Goal: Information Seeking & Learning: Learn about a topic

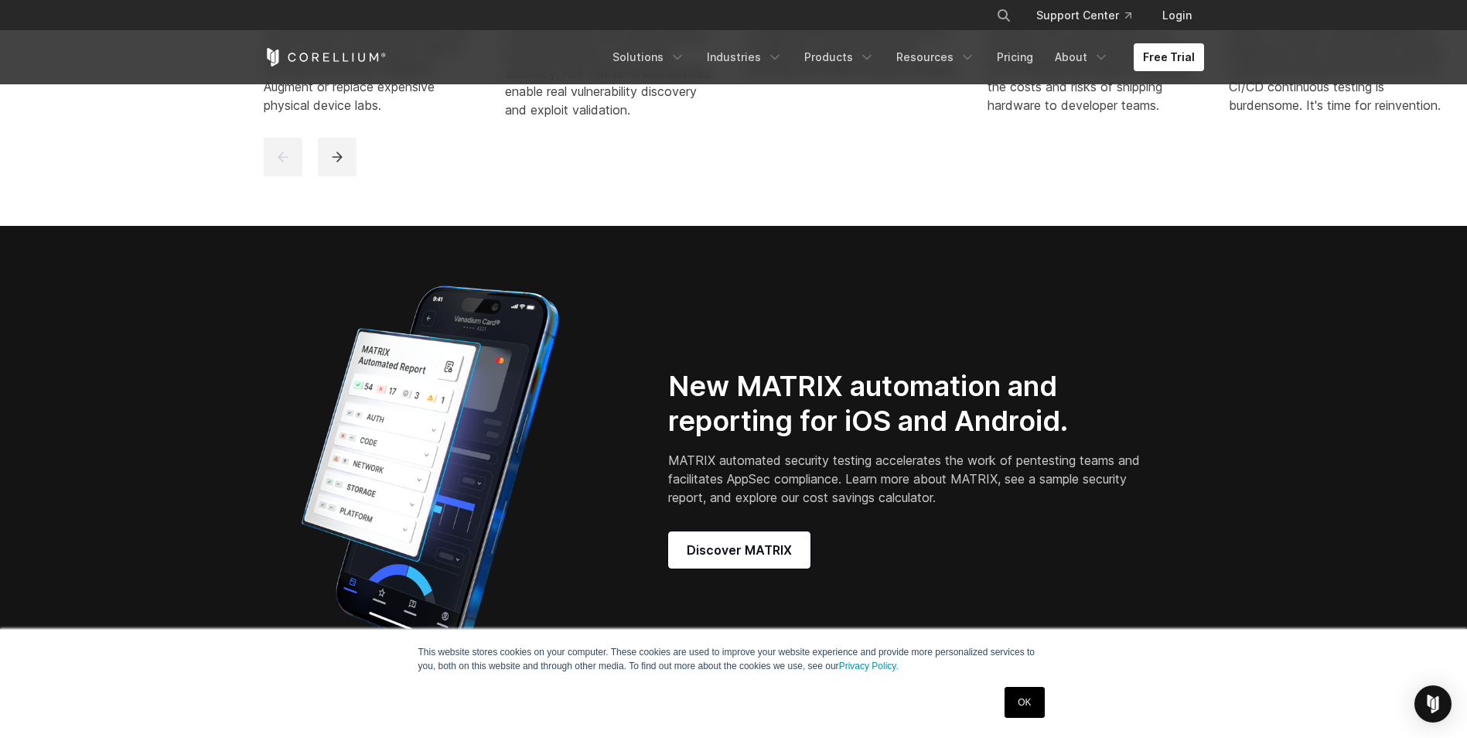
scroll to position [1160, 0]
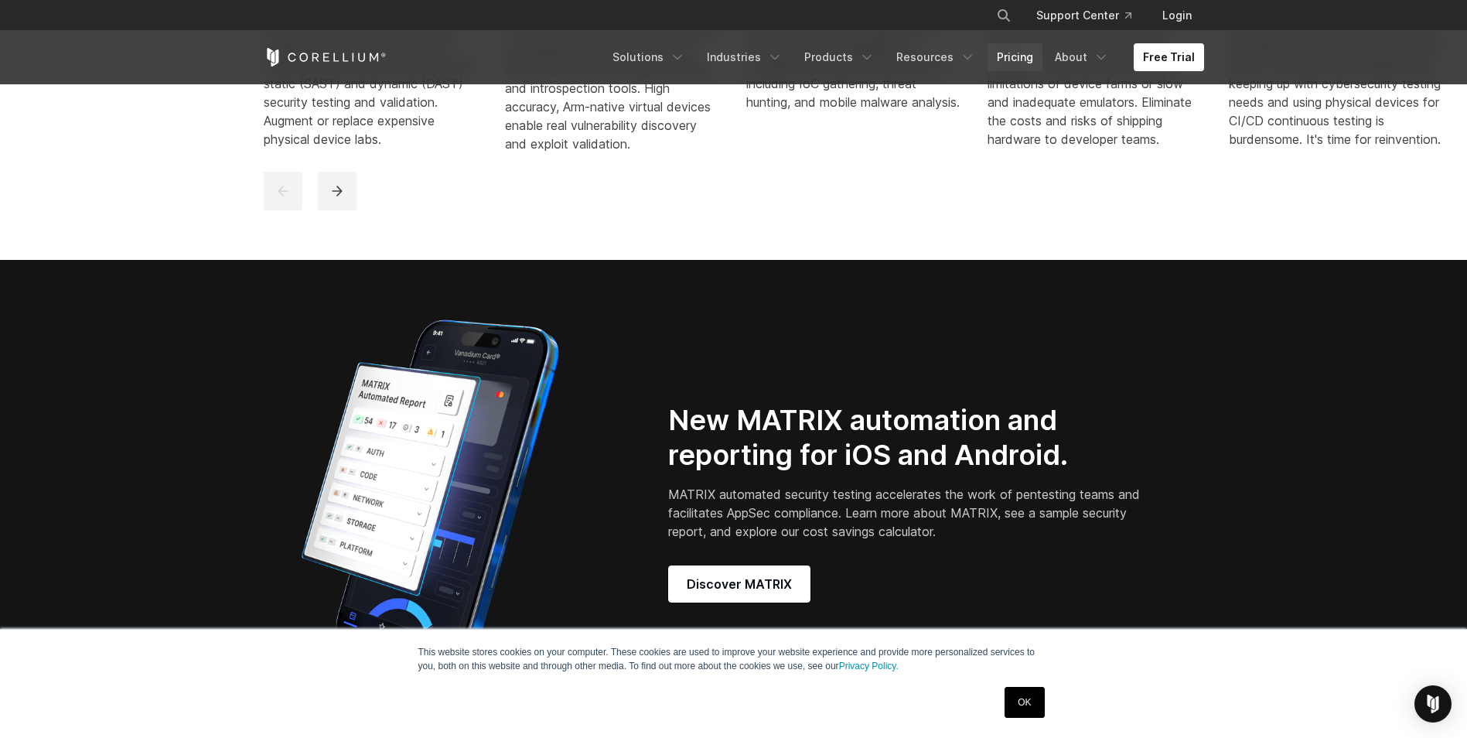
click at [1011, 56] on link "Pricing" at bounding box center [1015, 57] width 55 height 28
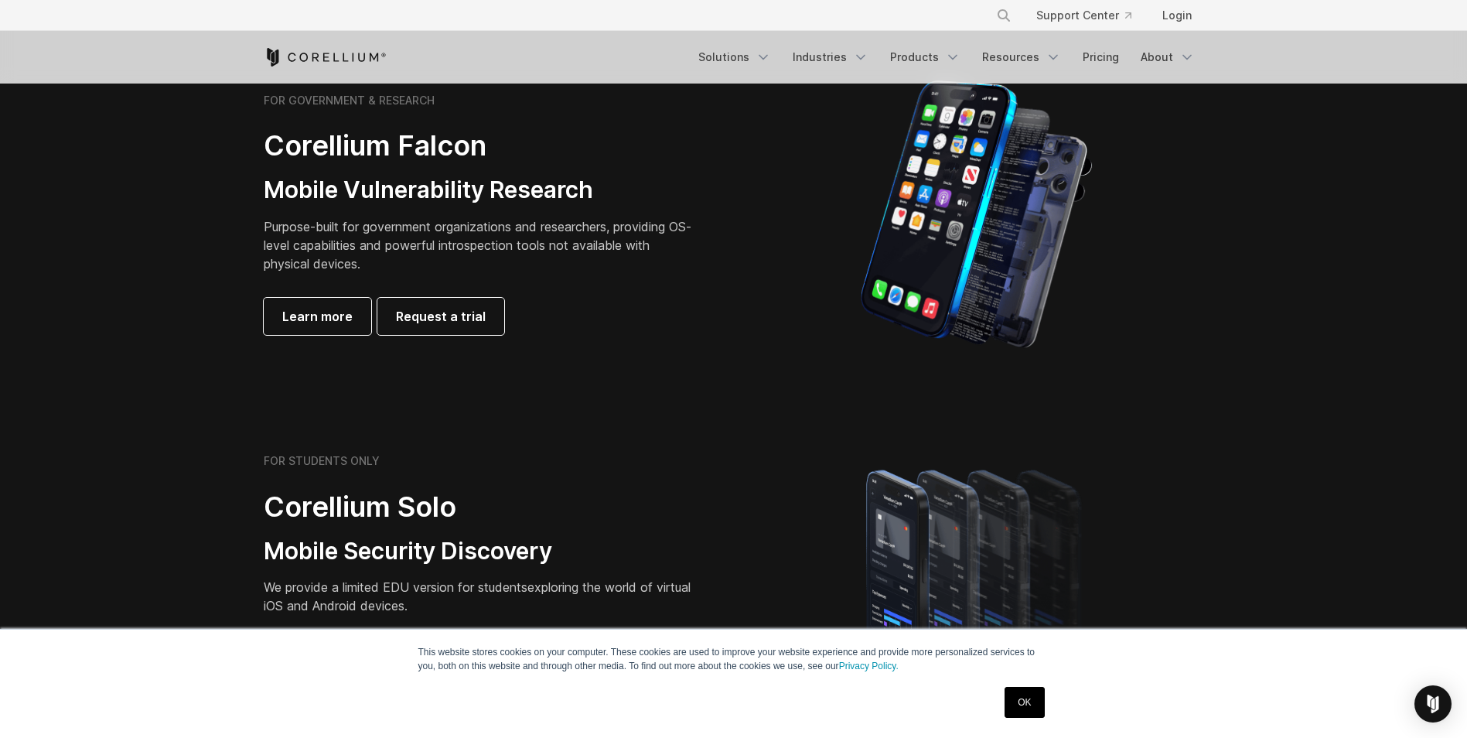
scroll to position [851, 0]
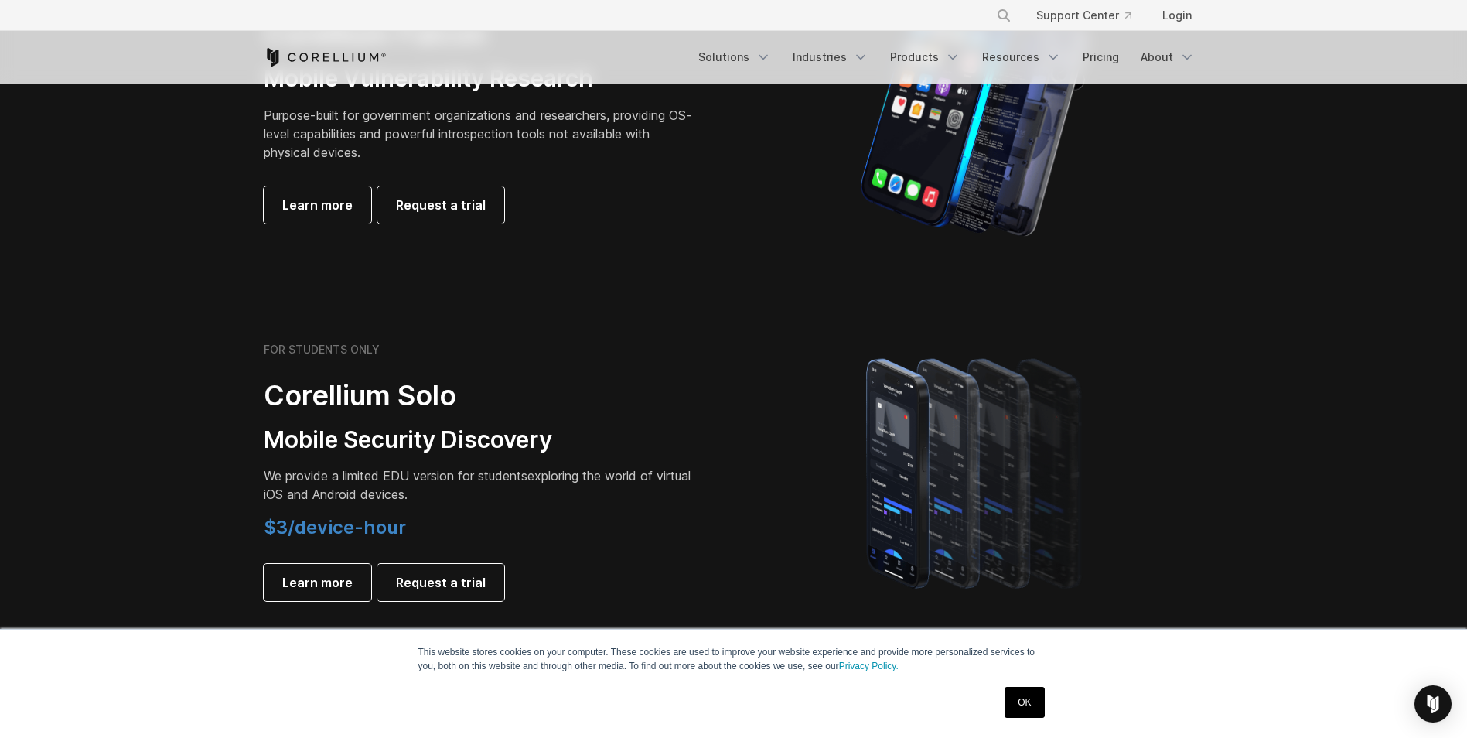
click at [485, 442] on h3 "Mobile Security Discovery" at bounding box center [480, 439] width 433 height 29
drag, startPoint x: 485, startPoint y: 442, endPoint x: 473, endPoint y: 490, distance: 50.3
click at [473, 490] on p "We provide a limited EDU version for students exploring the world of virtual iO…" at bounding box center [480, 484] width 433 height 37
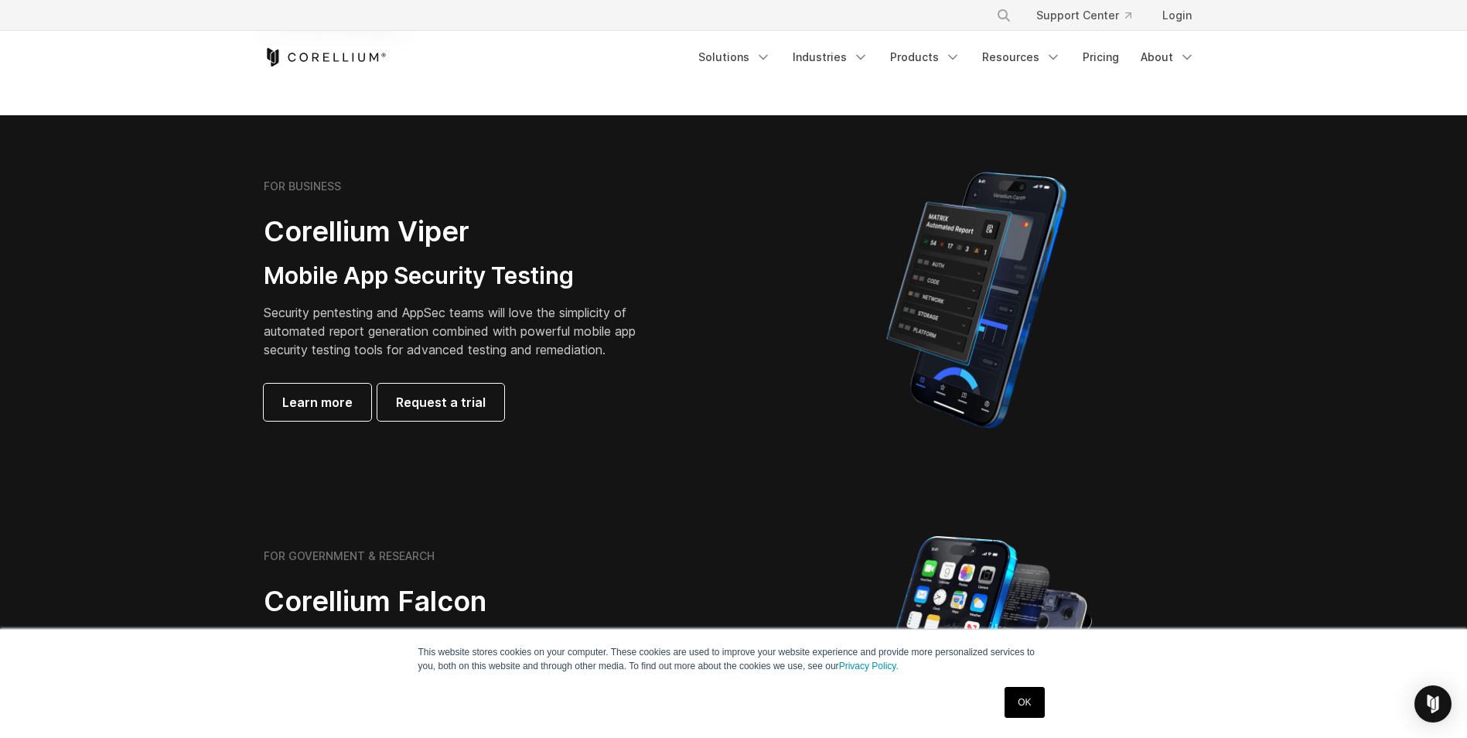
scroll to position [232, 0]
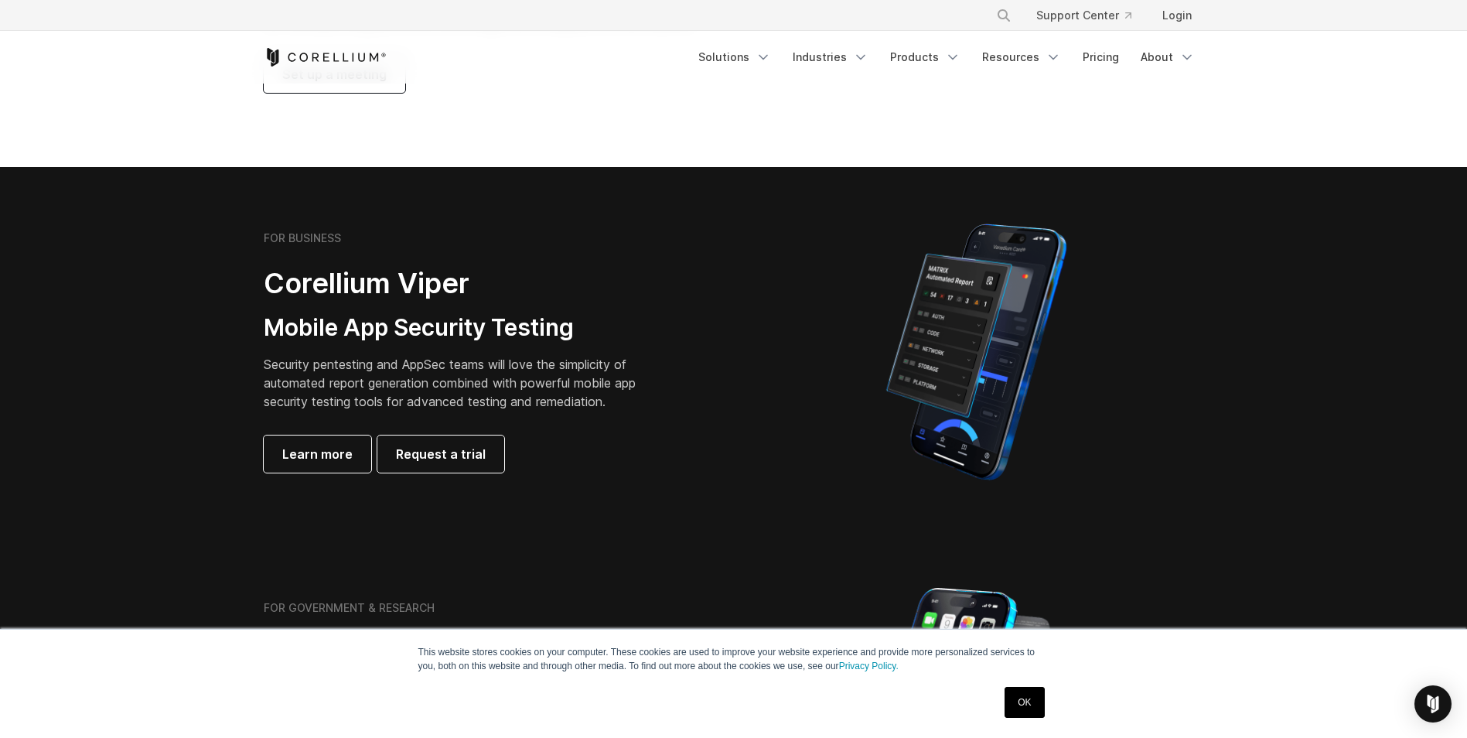
click at [337, 284] on h2 "Corellium Viper" at bounding box center [462, 283] width 396 height 35
copy h2 "Corellium"
click at [351, 266] on h2 "Corellium Viper" at bounding box center [462, 283] width 396 height 35
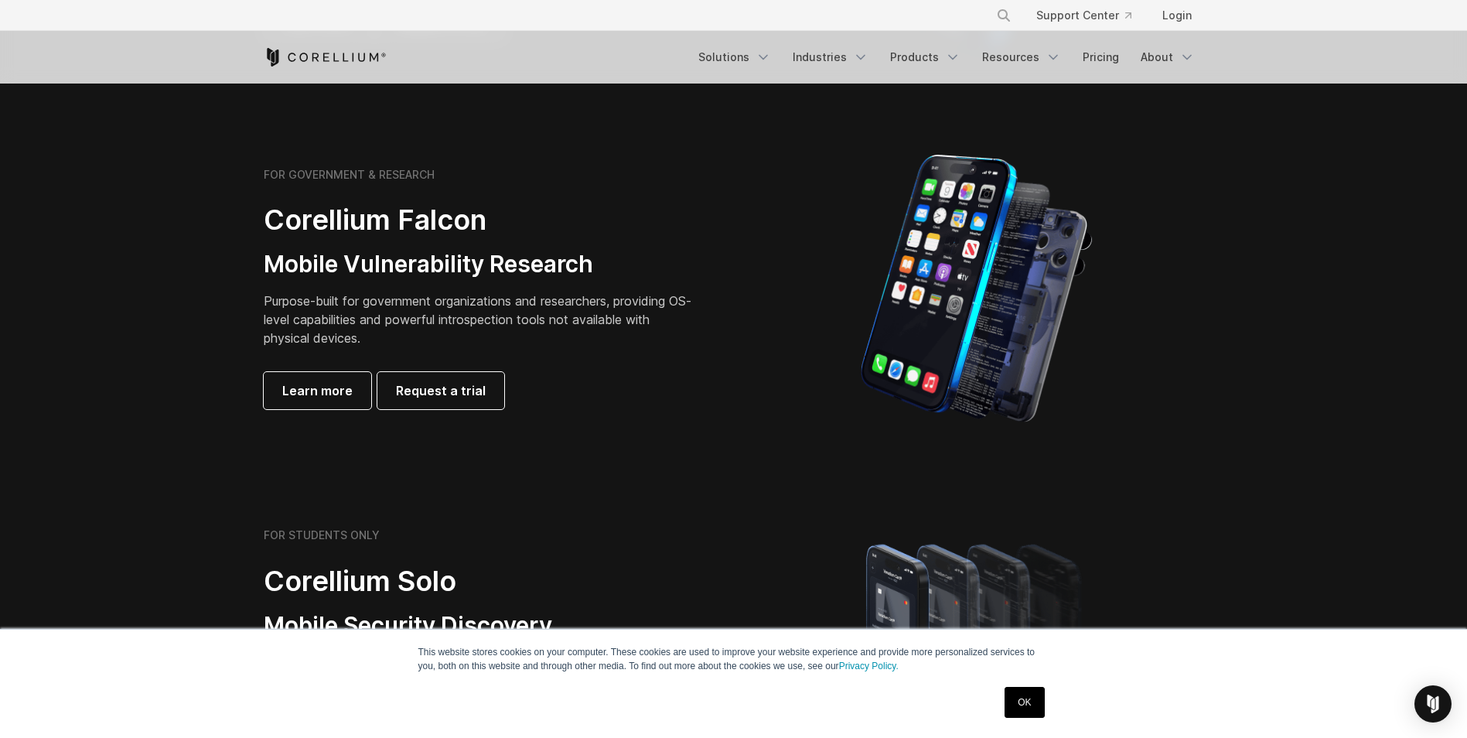
scroll to position [696, 0]
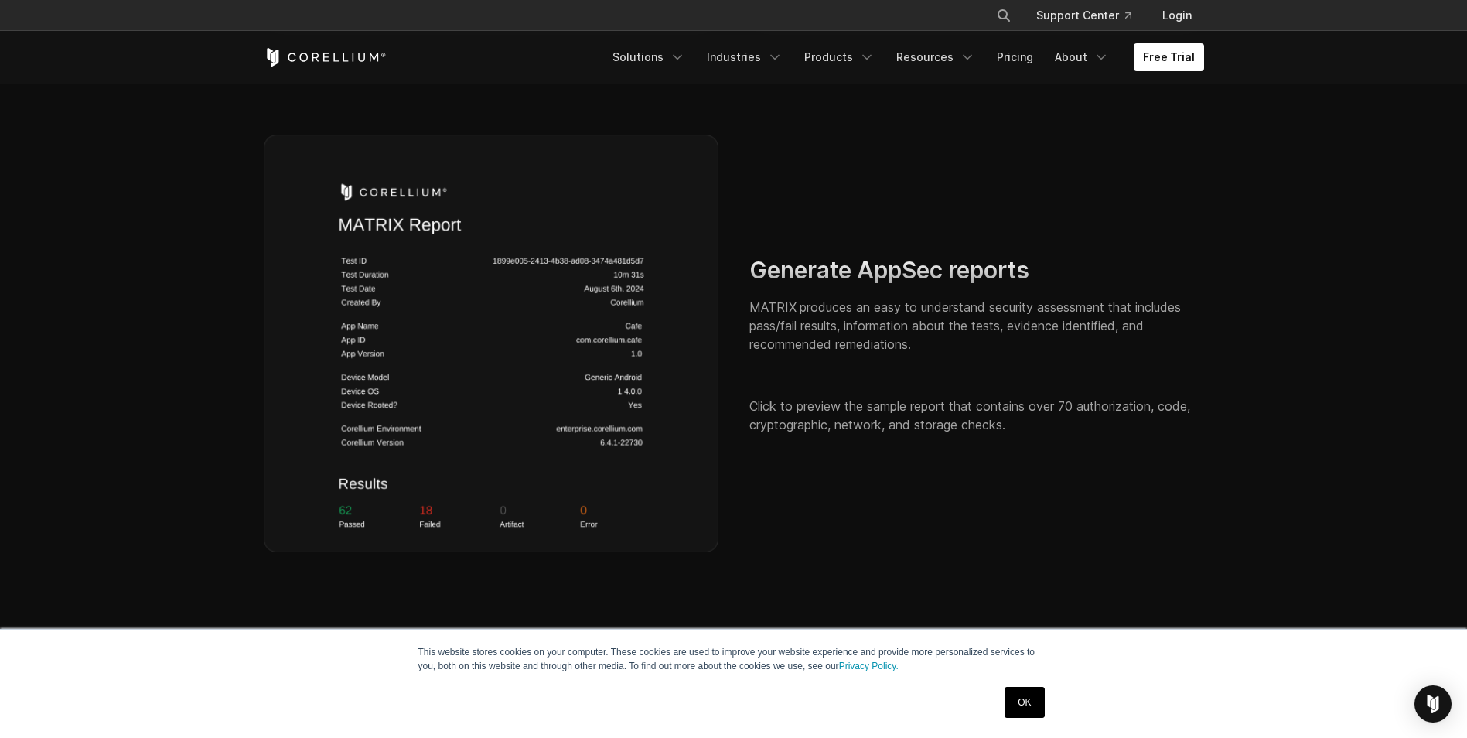
scroll to position [2785, 0]
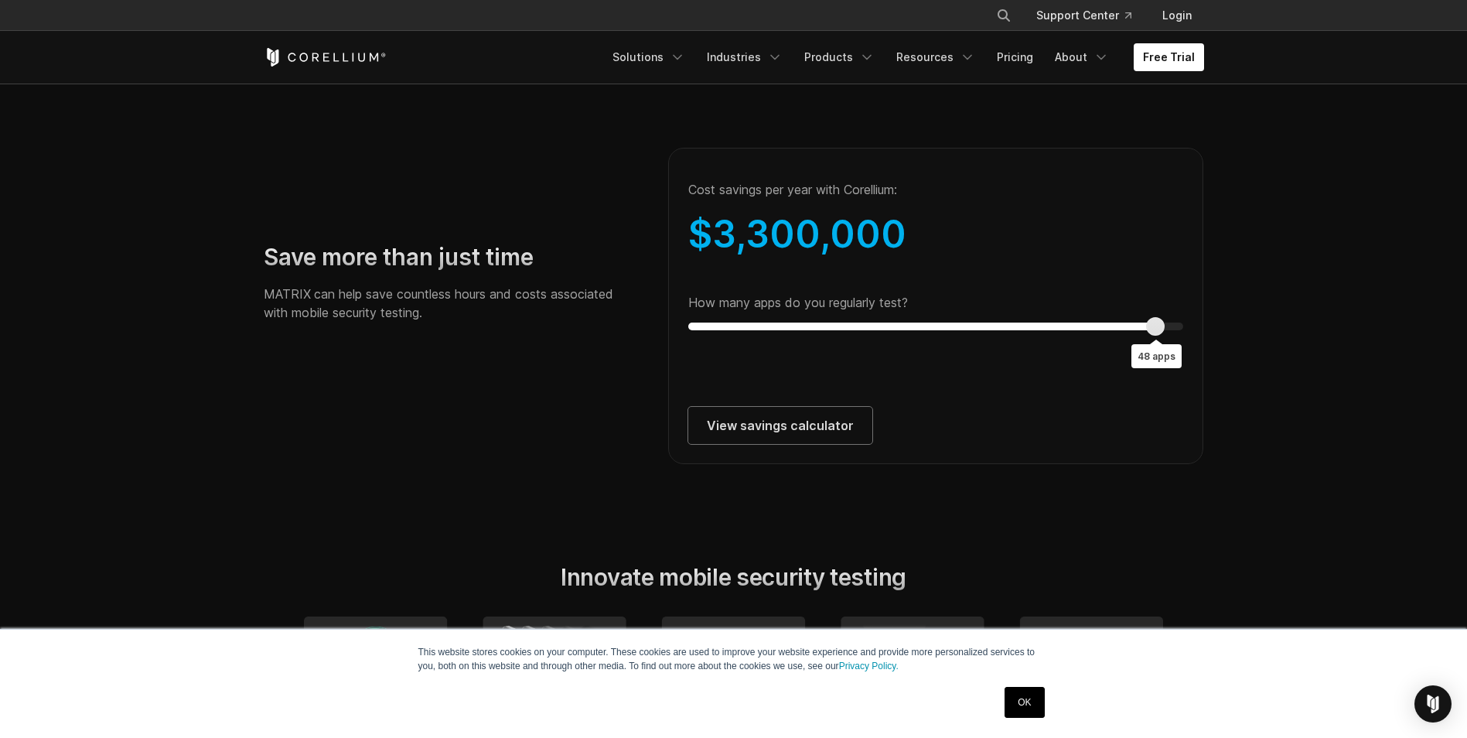
type input "**"
click at [1252, 337] on section "Save more than just time MATRIX can help save countless hours and costs associa…" at bounding box center [733, 288] width 1467 height 450
click at [823, 444] on link "View savings calculator" at bounding box center [780, 425] width 184 height 37
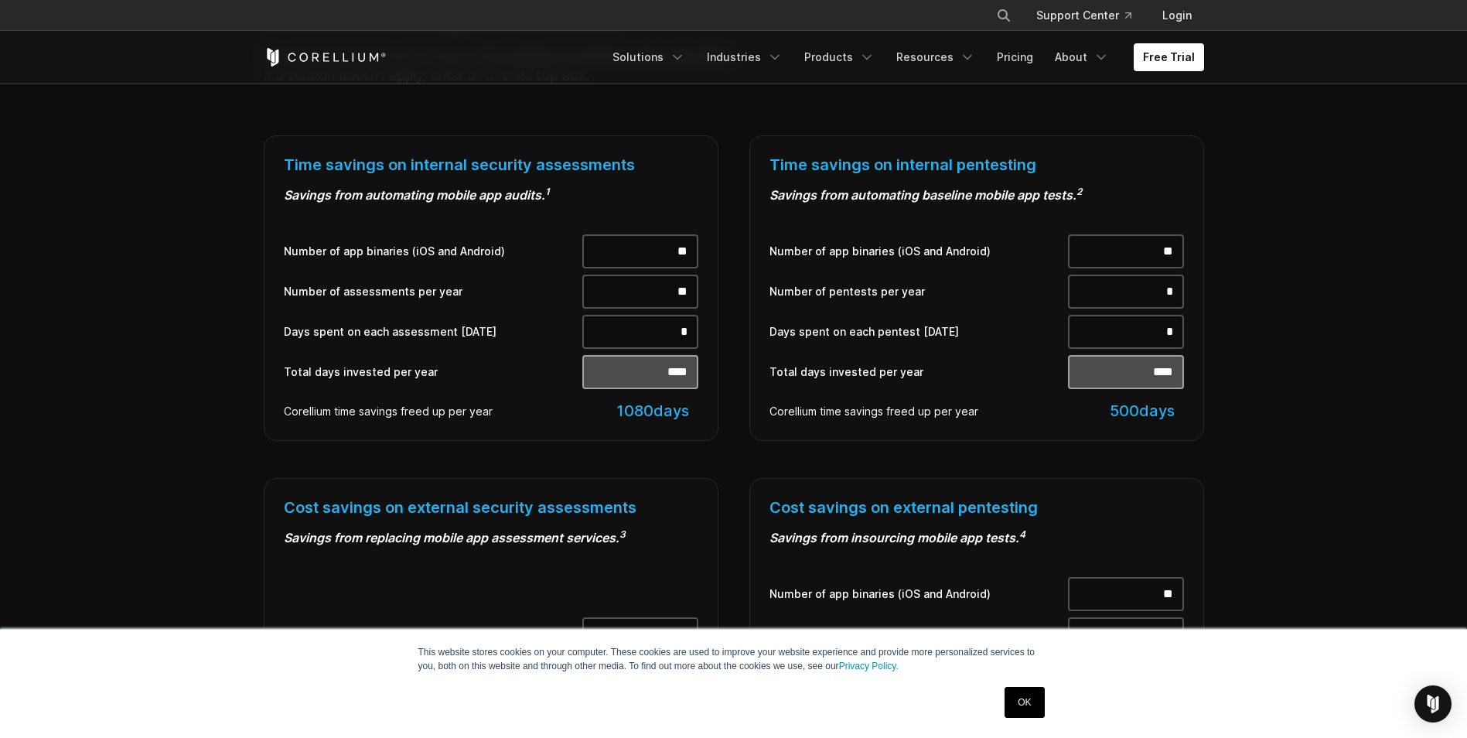
scroll to position [541, 0]
